Goal: Transaction & Acquisition: Purchase product/service

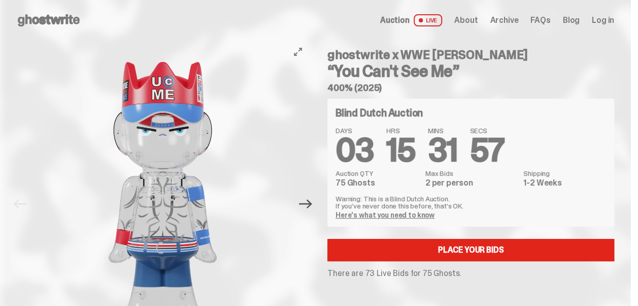
click at [311, 204] on icon "Next" at bounding box center [305, 204] width 13 height 9
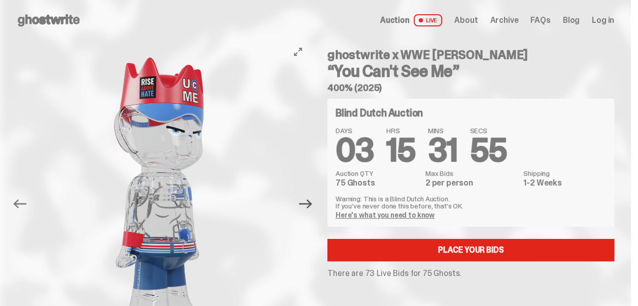
click at [311, 204] on icon "Next" at bounding box center [305, 204] width 13 height 9
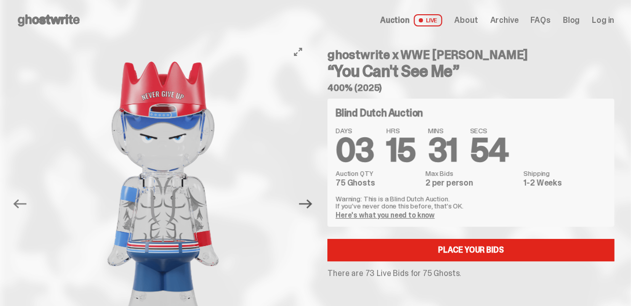
click at [311, 204] on icon "Next" at bounding box center [305, 204] width 13 height 9
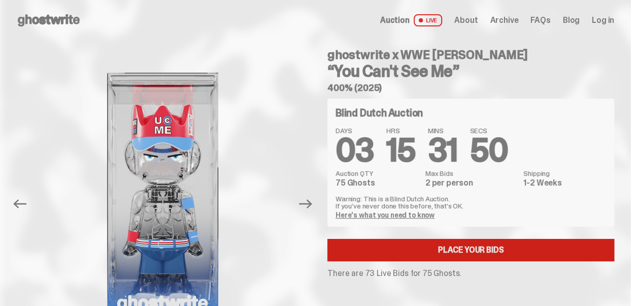
click at [477, 248] on link "Place your Bids" at bounding box center [471, 250] width 287 height 22
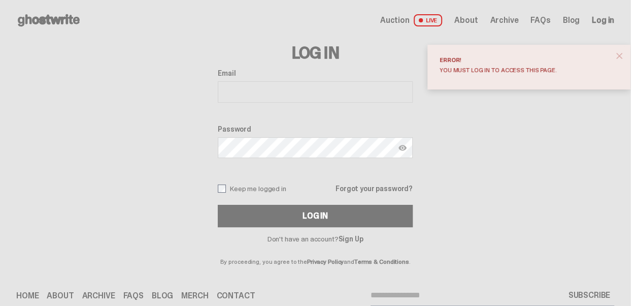
click at [625, 56] on span "close" at bounding box center [620, 56] width 10 height 10
